Goal: Task Accomplishment & Management: Manage account settings

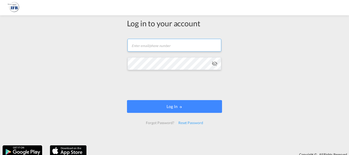
click at [151, 47] on input "text" at bounding box center [174, 45] width 94 height 13
type input "[EMAIL_ADDRESS][DOMAIN_NAME]"
click at [127, 100] on button "Log In" at bounding box center [174, 106] width 95 height 13
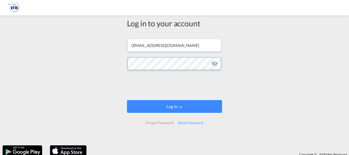
click at [127, 100] on button "Log In" at bounding box center [174, 106] width 95 height 13
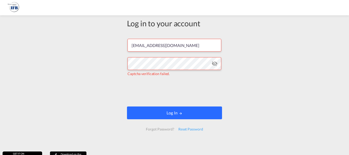
click at [173, 114] on button "Log In" at bounding box center [174, 112] width 95 height 13
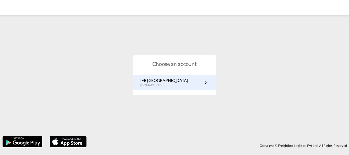
click at [159, 87] on p "[DOMAIN_NAME]" at bounding box center [164, 85] width 48 height 4
